Goal: Information Seeking & Learning: Compare options

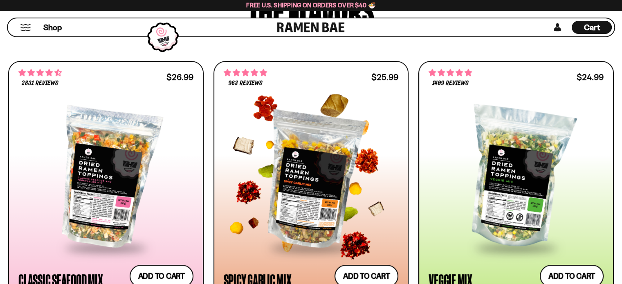
scroll to position [532, 0]
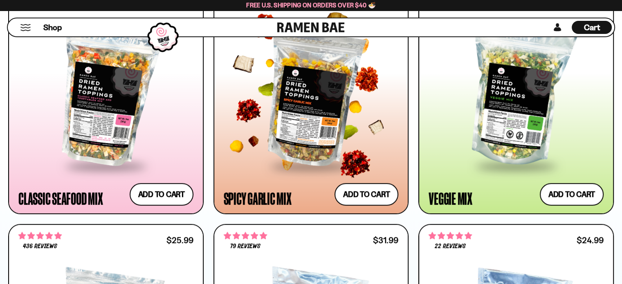
click at [309, 121] on div at bounding box center [311, 95] width 175 height 137
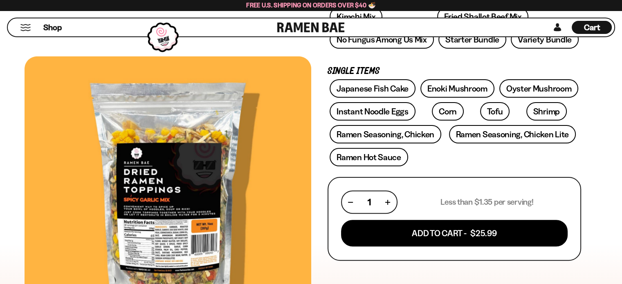
scroll to position [245, 0]
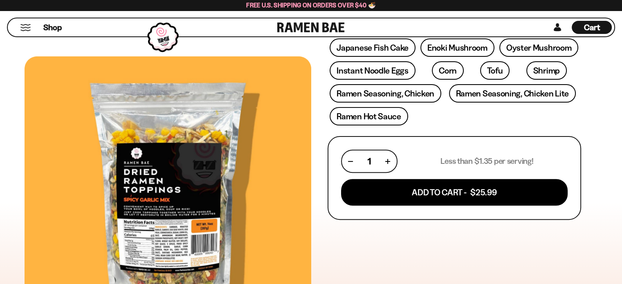
click at [162, 217] on div at bounding box center [168, 195] width 287 height 279
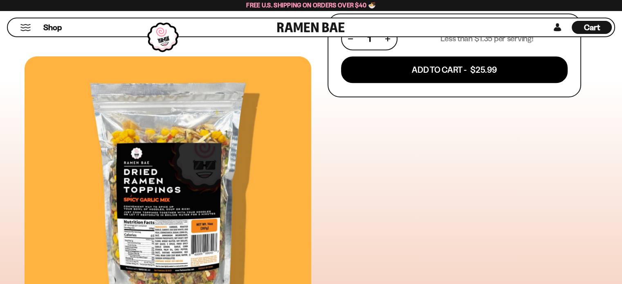
scroll to position [409, 0]
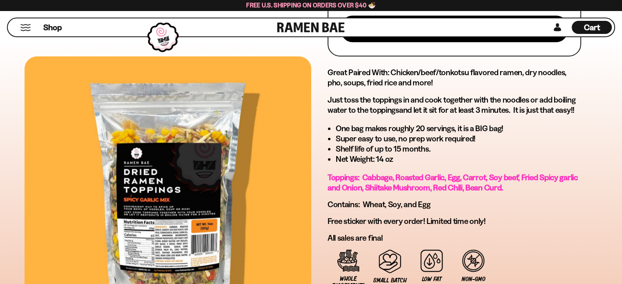
click at [172, 177] on div at bounding box center [168, 195] width 287 height 279
click at [173, 177] on div at bounding box center [168, 195] width 287 height 279
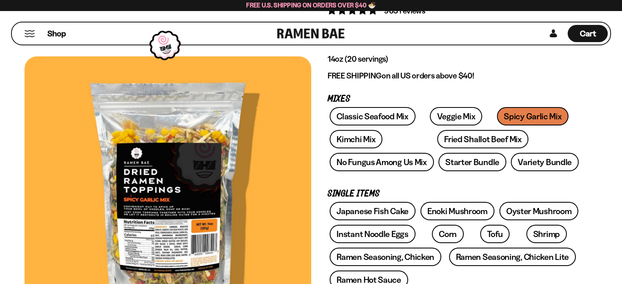
scroll to position [0, 0]
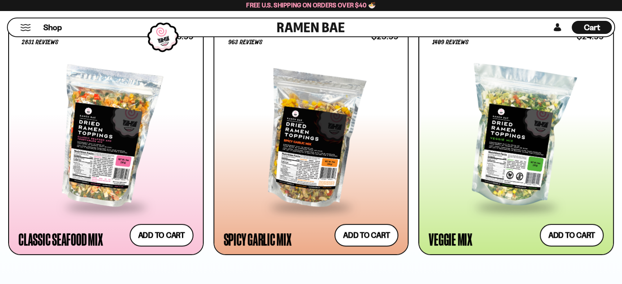
scroll to position [450, 0]
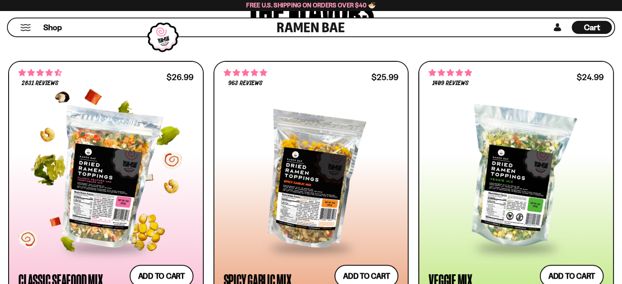
click at [152, 162] on div at bounding box center [105, 177] width 175 height 137
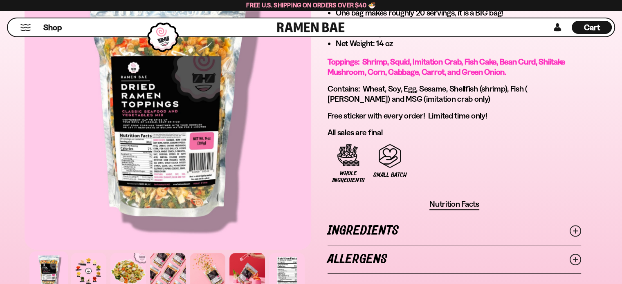
scroll to position [613, 0]
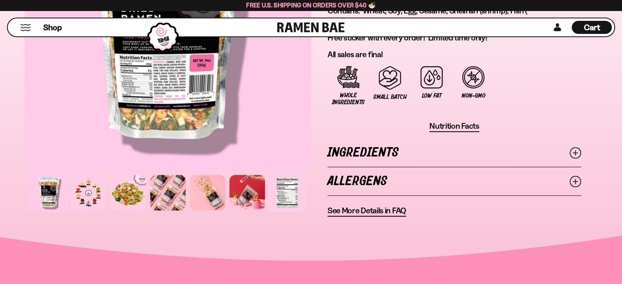
click at [284, 191] on div at bounding box center [287, 192] width 39 height 39
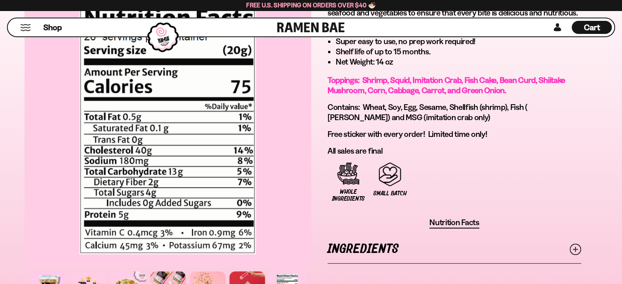
scroll to position [536, 0]
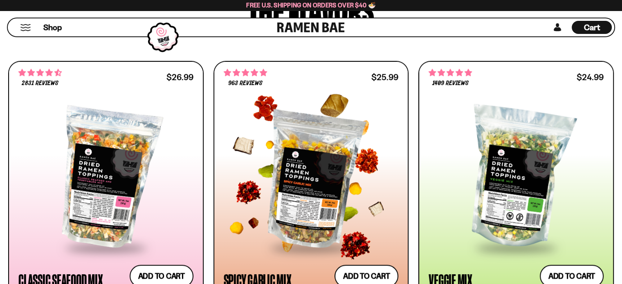
scroll to position [532, 0]
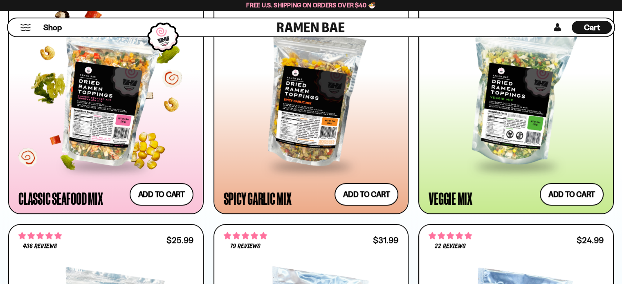
click at [118, 118] on div at bounding box center [105, 95] width 175 height 137
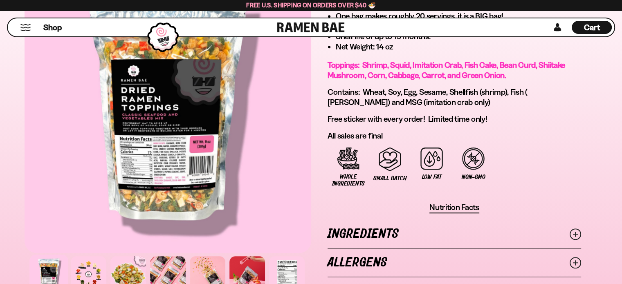
scroll to position [450, 0]
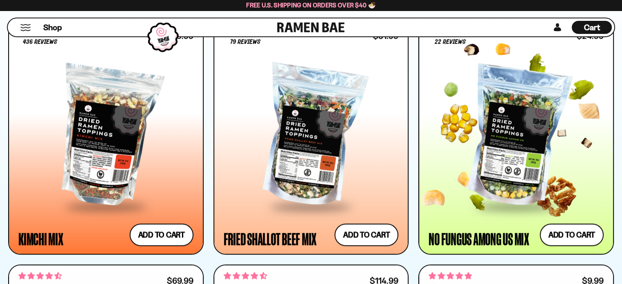
scroll to position [695, 0]
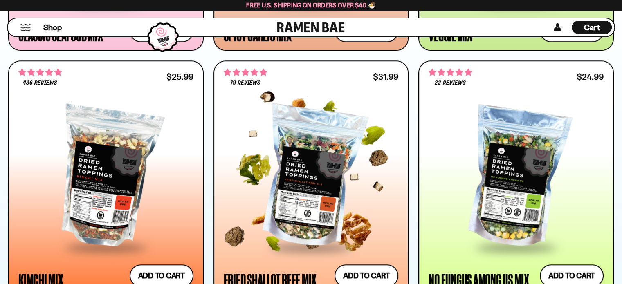
click at [342, 196] on div at bounding box center [311, 177] width 175 height 137
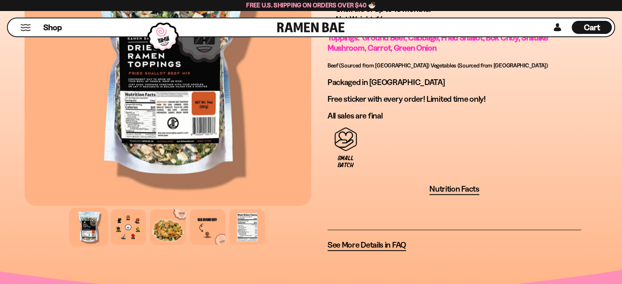
scroll to position [654, 0]
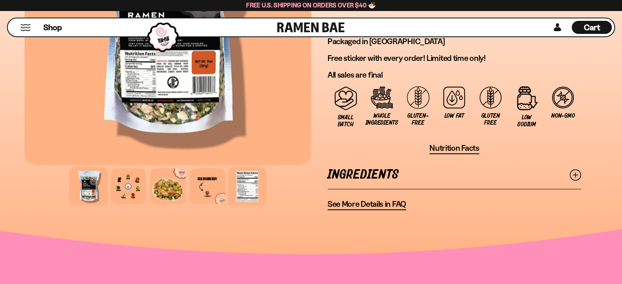
click at [247, 185] on div at bounding box center [247, 186] width 39 height 39
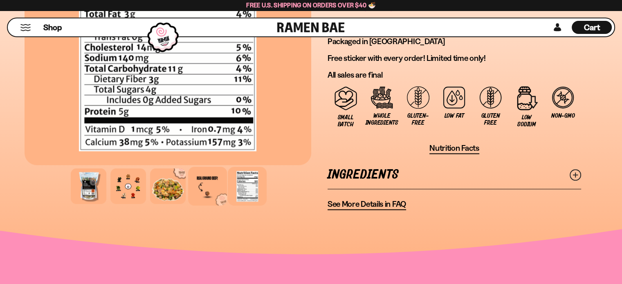
click at [213, 186] on div at bounding box center [207, 186] width 39 height 39
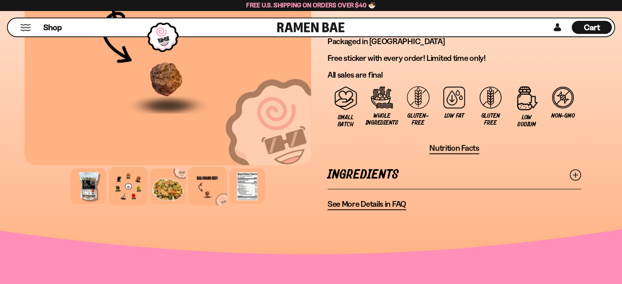
click at [127, 187] on div at bounding box center [128, 186] width 39 height 39
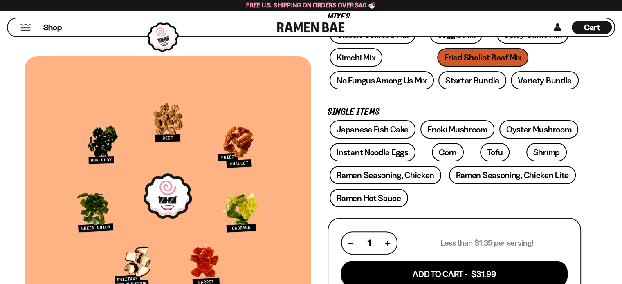
scroll to position [41, 0]
